Goal: Navigation & Orientation: Find specific page/section

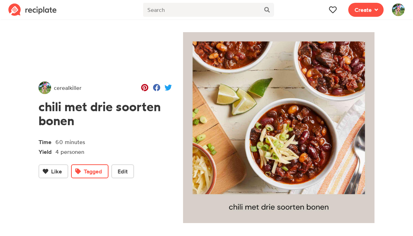
click at [333, 12] on icon at bounding box center [332, 9] width 7 height 7
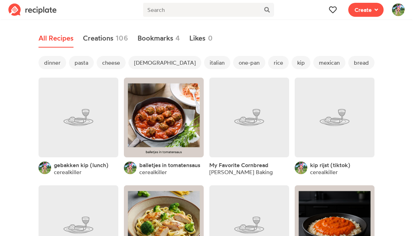
click at [53, 63] on span "dinner" at bounding box center [53, 62] width 28 height 13
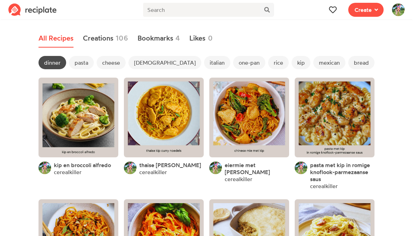
click at [313, 65] on span "mexican" at bounding box center [329, 62] width 32 height 13
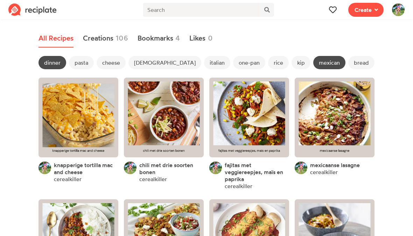
click at [249, 214] on link at bounding box center [249, 240] width 80 height 80
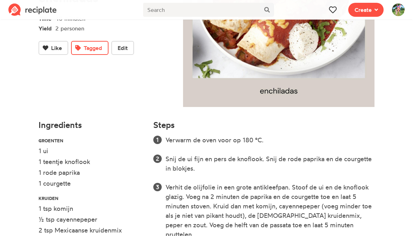
scroll to position [116, 0]
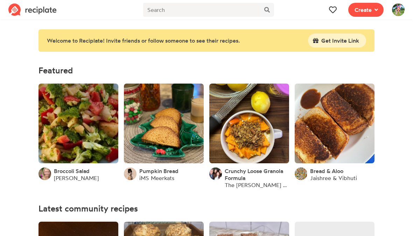
click at [332, 12] on icon at bounding box center [332, 10] width 7 height 7
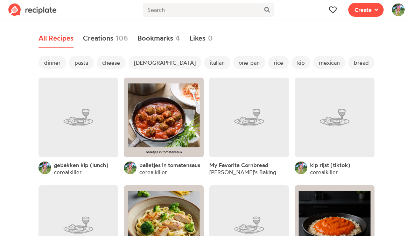
click at [91, 120] on link at bounding box center [79, 118] width 80 height 80
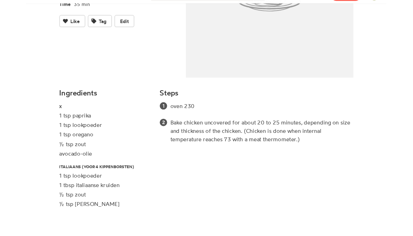
scroll to position [139, 0]
